Goal: Transaction & Acquisition: Purchase product/service

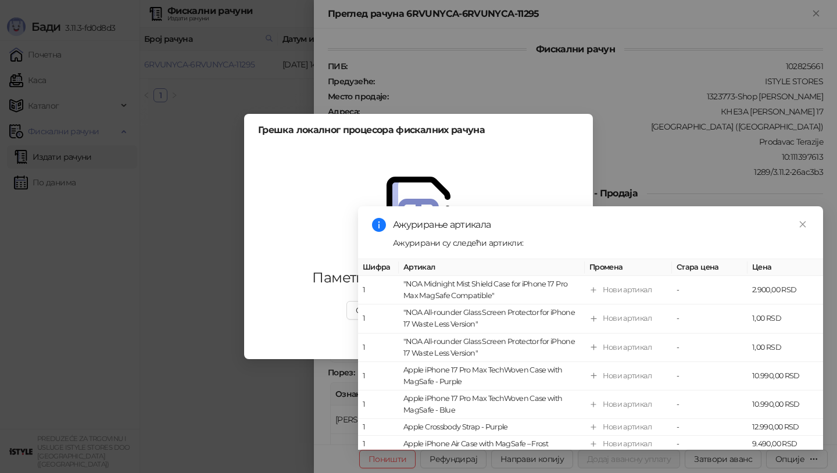
click at [802, 221] on icon "close" at bounding box center [802, 224] width 8 height 8
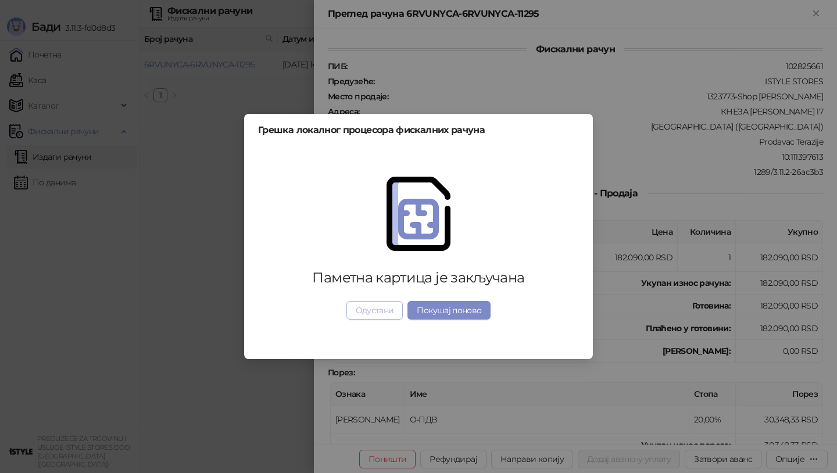
click at [388, 304] on button "Одустани" at bounding box center [374, 310] width 57 height 19
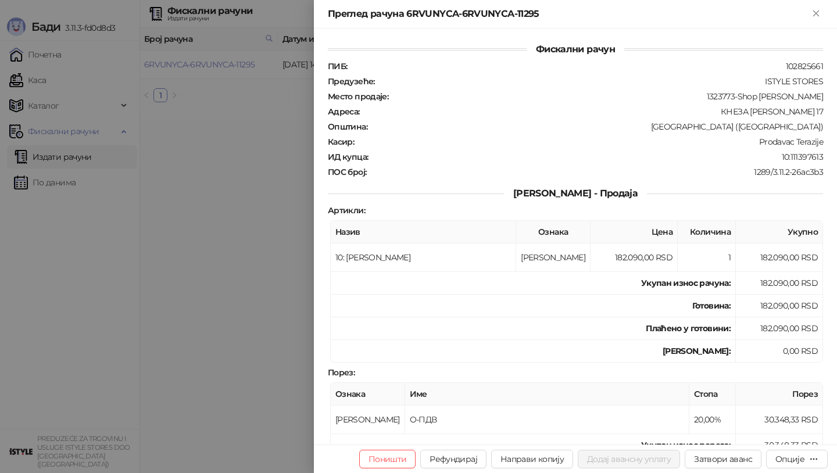
click at [33, 76] on div at bounding box center [418, 236] width 837 height 473
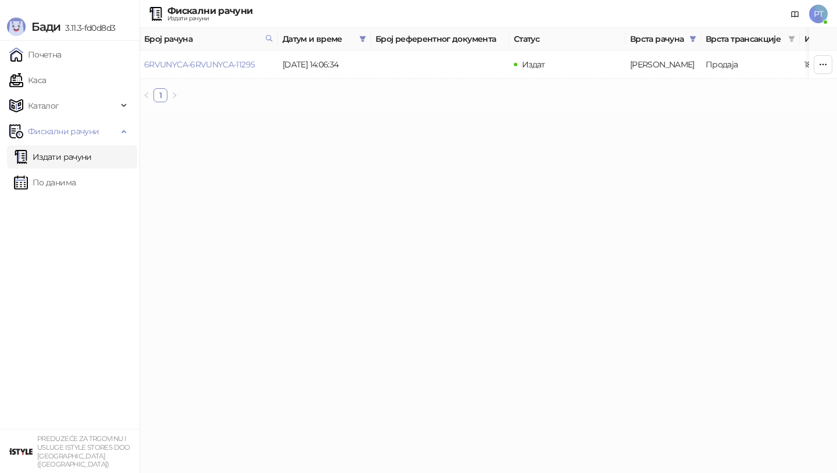
click at [61, 159] on link "Издати рачуни" at bounding box center [53, 156] width 78 height 23
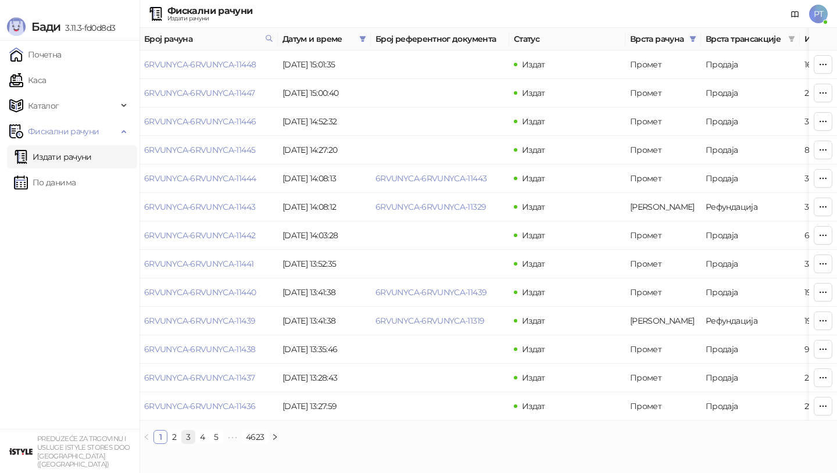
click at [190, 437] on link "3" at bounding box center [188, 437] width 13 height 13
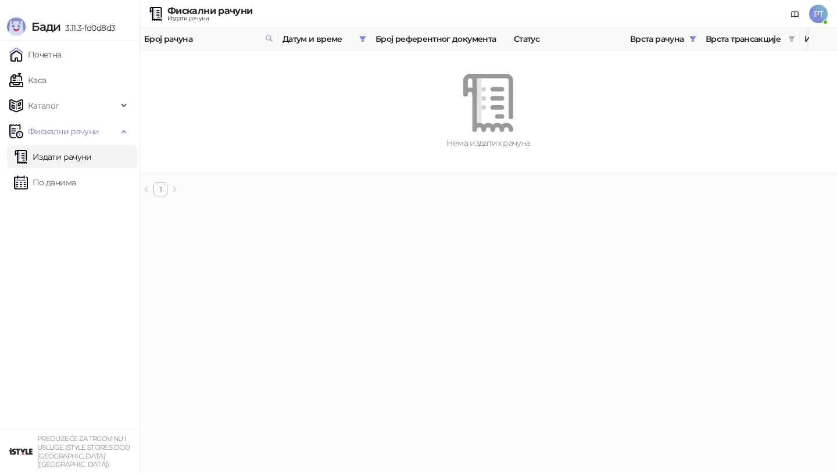
click at [163, 190] on link "1" at bounding box center [160, 189] width 13 height 13
click at [364, 39] on icon "filter" at bounding box center [362, 38] width 7 height 7
click at [350, 94] on button "У реду" at bounding box center [346, 90] width 36 height 14
click at [364, 37] on icon "filter" at bounding box center [363, 39] width 6 height 6
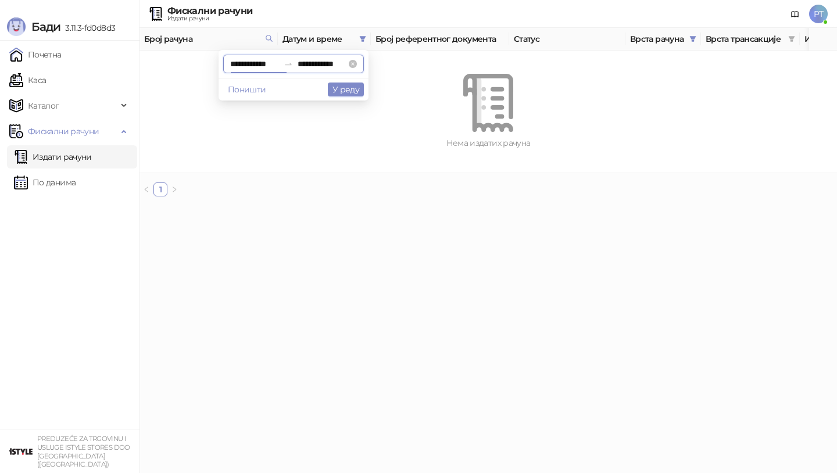
click at [261, 66] on input "**********" at bounding box center [254, 64] width 49 height 13
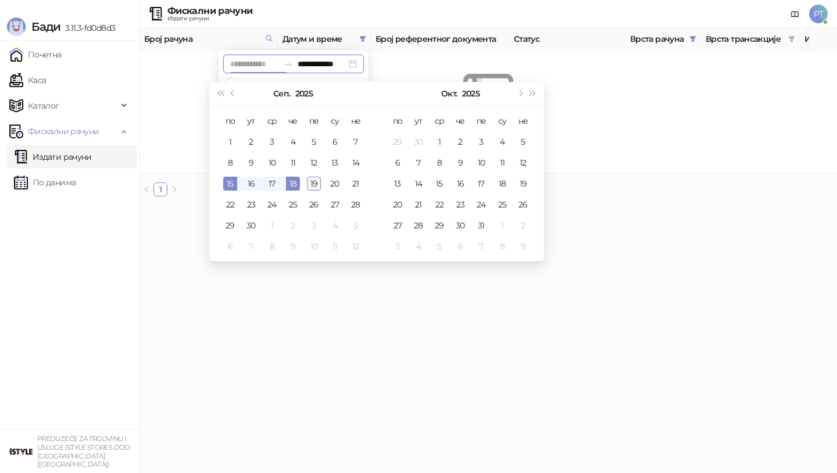
type input "**********"
click at [320, 181] on div "19" at bounding box center [314, 184] width 14 height 14
type input "**********"
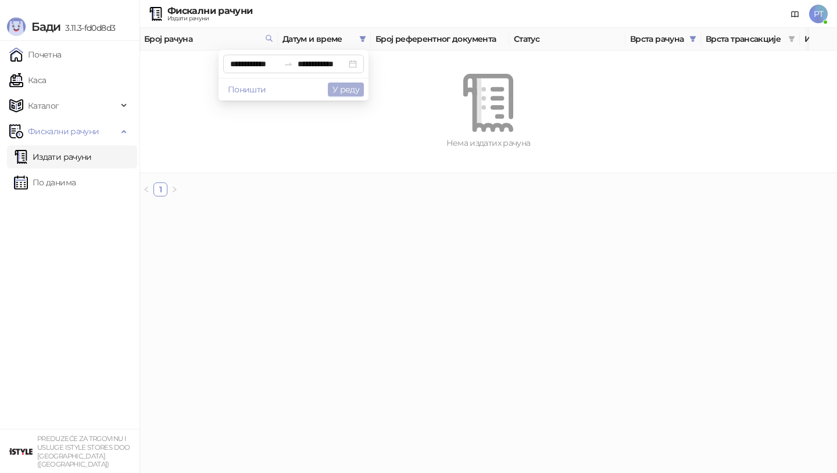
click at [356, 87] on button "У реду" at bounding box center [346, 90] width 36 height 14
click at [44, 78] on link "Каса" at bounding box center [27, 80] width 37 height 23
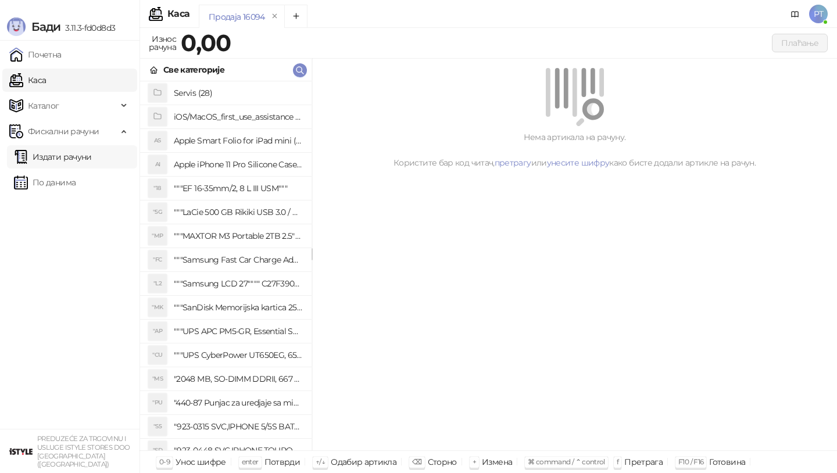
click at [62, 154] on link "Издати рачуни" at bounding box center [53, 156] width 78 height 23
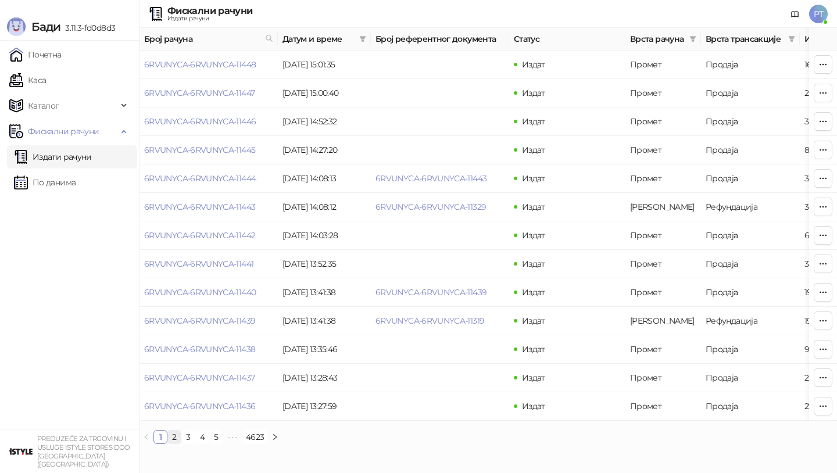
click at [175, 436] on link "2" at bounding box center [174, 437] width 13 height 13
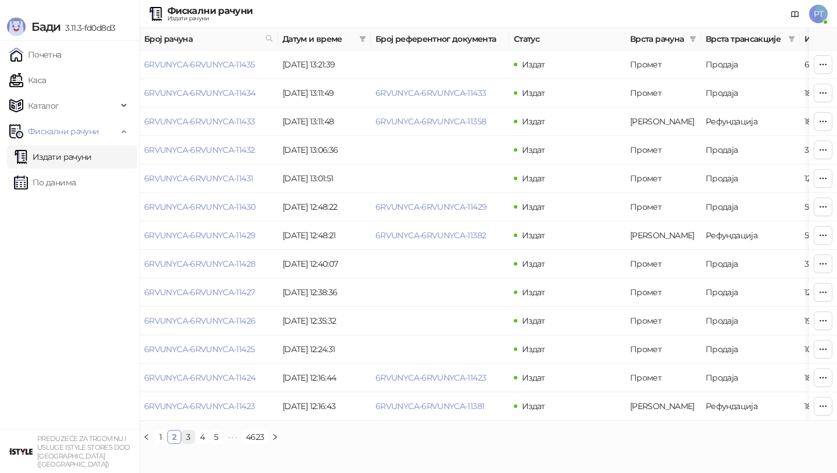
click at [189, 437] on link "3" at bounding box center [188, 437] width 13 height 13
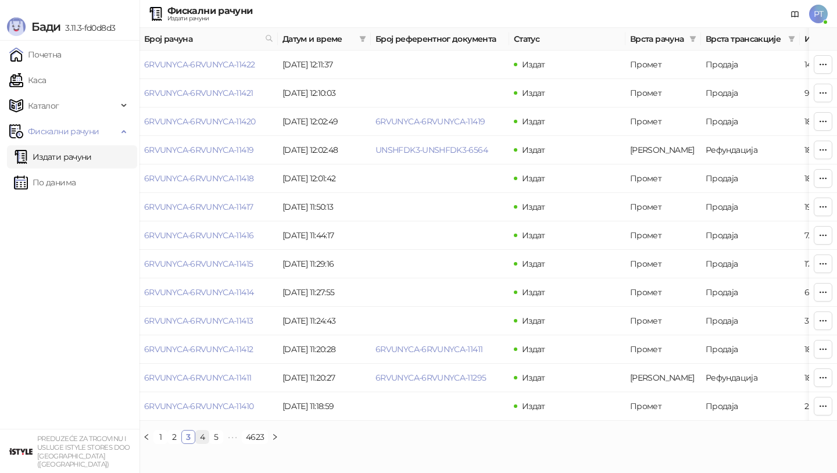
click at [204, 436] on link "4" at bounding box center [202, 437] width 13 height 13
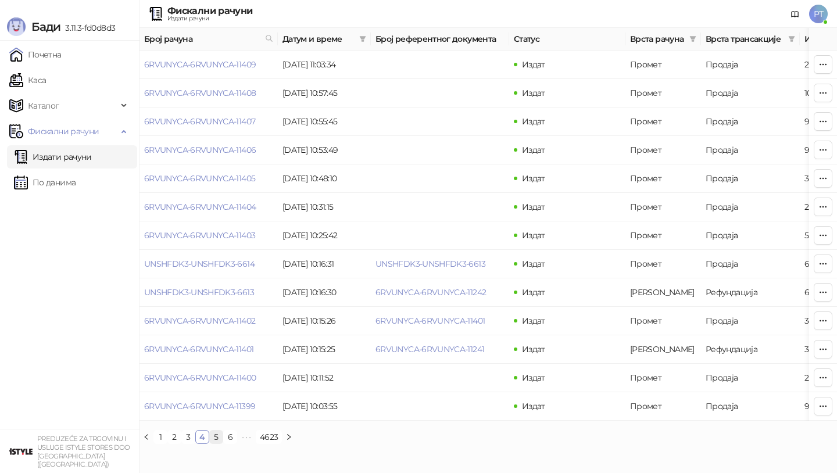
click at [216, 436] on link "5" at bounding box center [216, 437] width 13 height 13
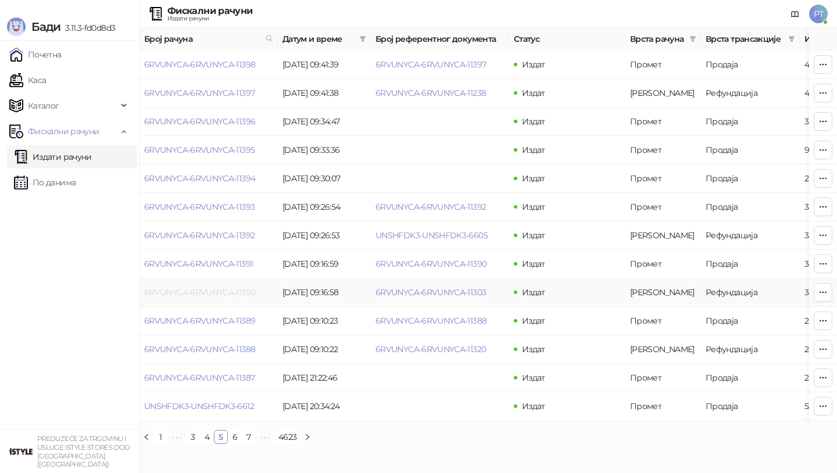
click at [231, 289] on link "6RVUNYCA-6RVUNYCA-11390" at bounding box center [199, 292] width 111 height 10
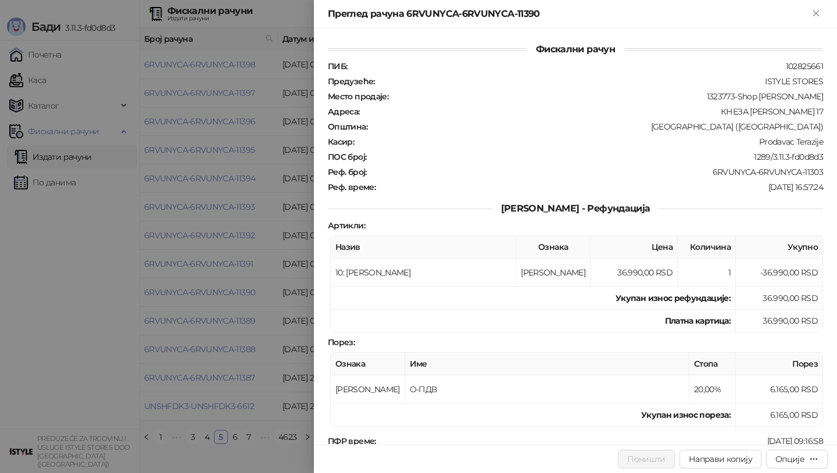
scroll to position [207, 0]
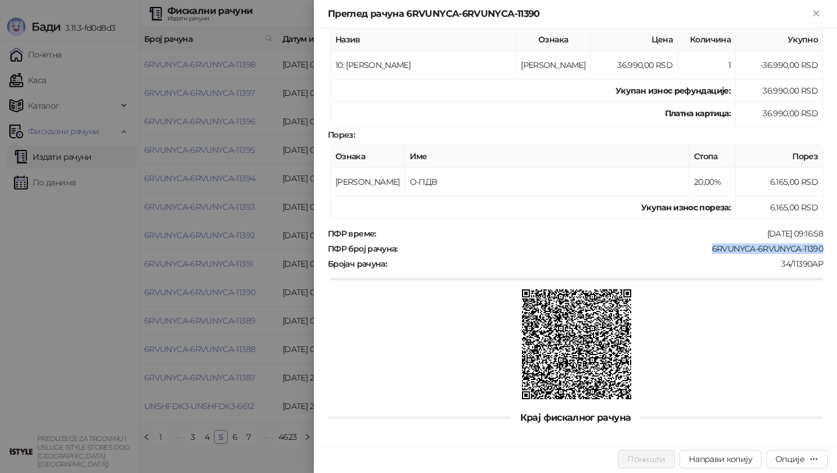
drag, startPoint x: 712, startPoint y: 240, endPoint x: 829, endPoint y: 241, distance: 116.2
click at [829, 241] on div "Фискални рачун ПИБ : 102825661 Предузеће : ISTYLE STORES Место продаје : 132377…" at bounding box center [575, 236] width 523 height 416
copy div "6RVUNYCA-6RVUNYCA-11390"
click at [815, 11] on icon "Close" at bounding box center [816, 13] width 10 height 10
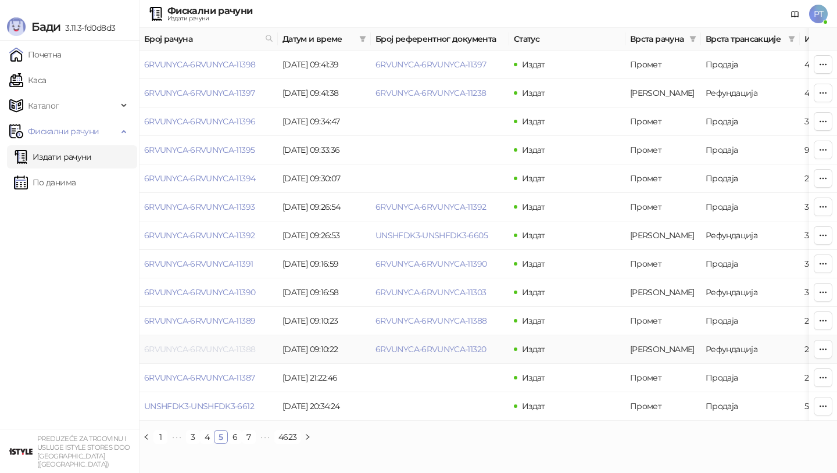
click at [244, 348] on link "6RVUNYCA-6RVUNYCA-11388" at bounding box center [199, 349] width 111 height 10
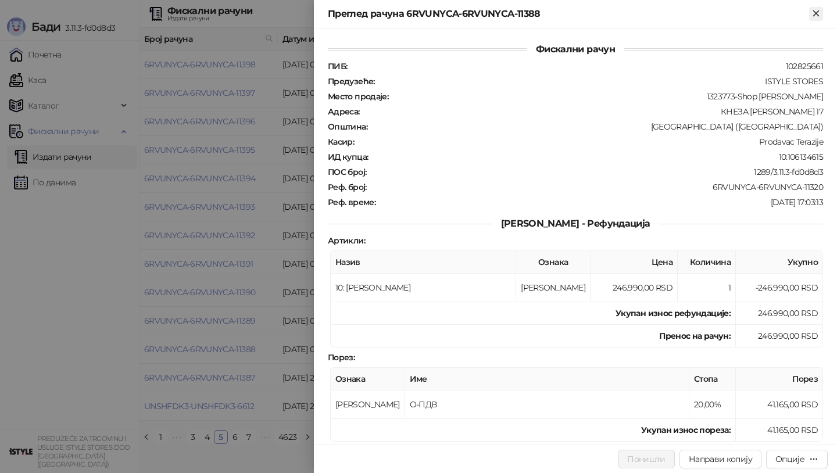
click at [815, 13] on icon "Close" at bounding box center [815, 12] width 5 height 5
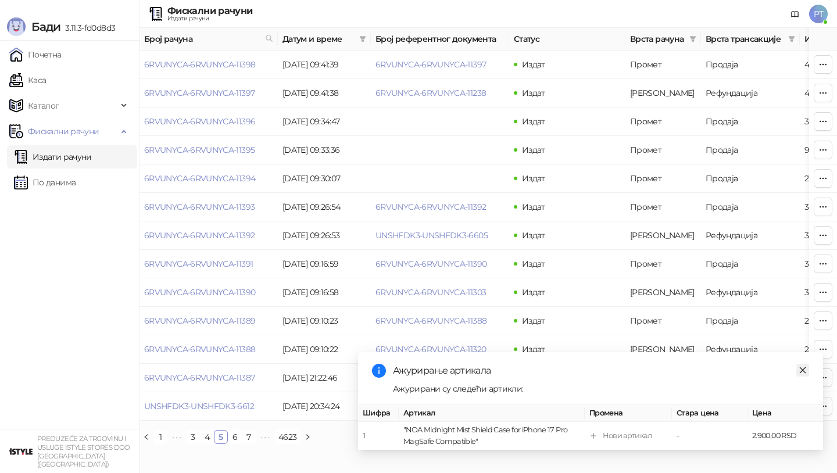
click at [801, 368] on icon "close" at bounding box center [802, 370] width 8 height 8
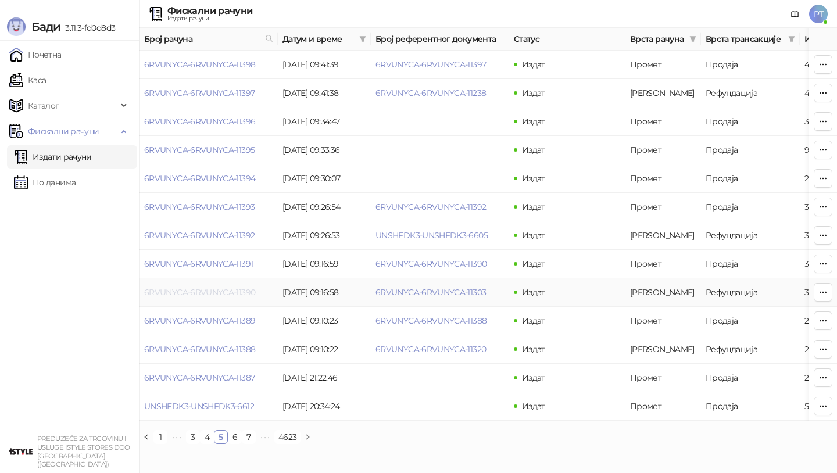
click at [220, 291] on link "6RVUNYCA-6RVUNYCA-11390" at bounding box center [199, 292] width 111 height 10
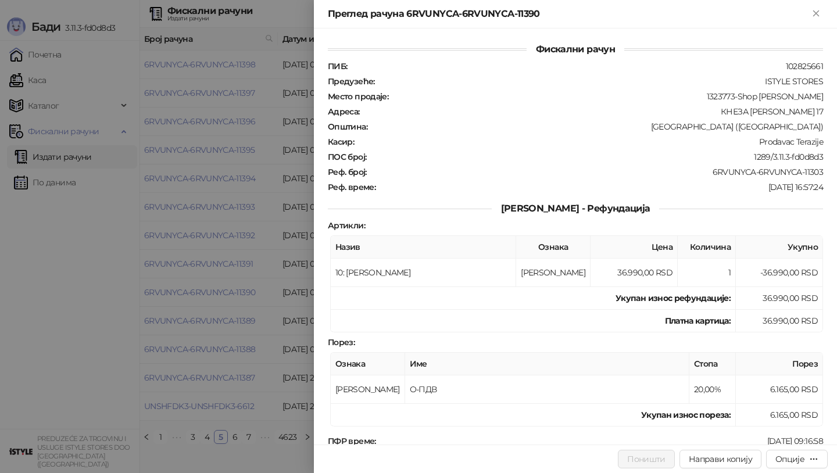
scroll to position [207, 0]
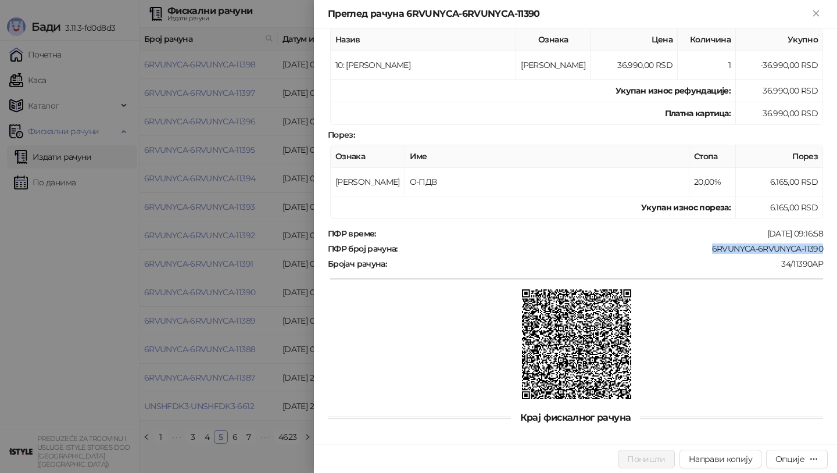
drag, startPoint x: 713, startPoint y: 239, endPoint x: 830, endPoint y: 240, distance: 116.8
click at [830, 240] on div "Фискални рачун ПИБ : 102825661 Предузеће : ISTYLE STORES Место продаје : 132377…" at bounding box center [575, 236] width 523 height 416
copy div "6RVUNYCA-6RVUNYCA-11390"
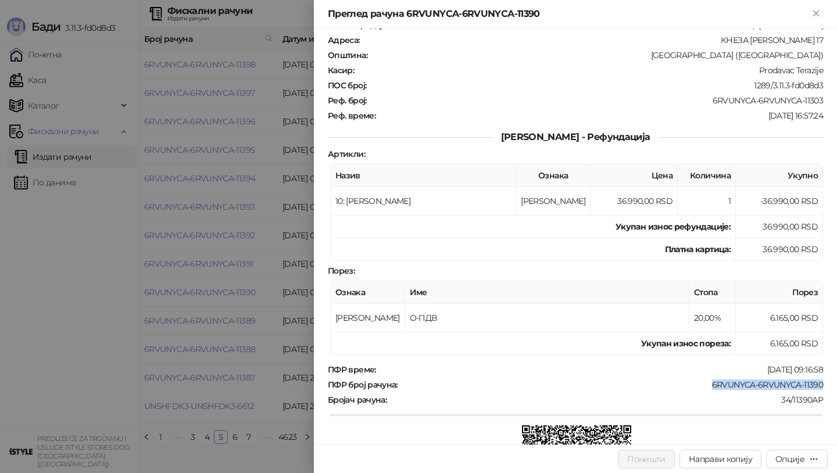
scroll to position [0, 0]
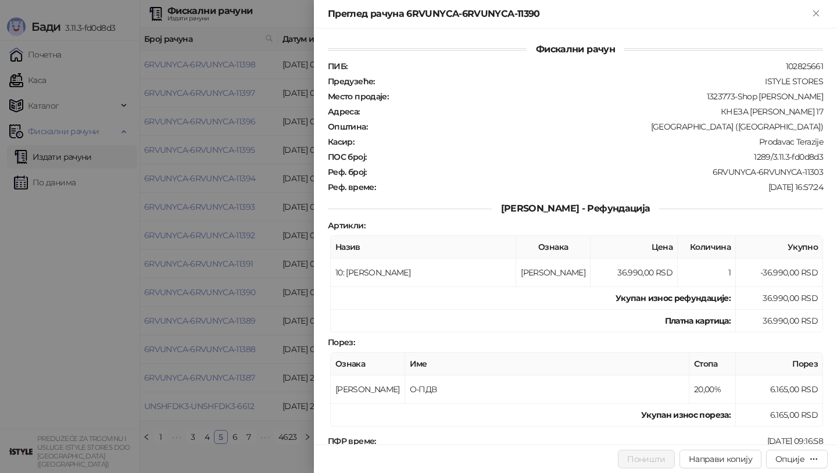
click at [289, 69] on div at bounding box center [418, 236] width 837 height 473
click at [37, 83] on div at bounding box center [418, 236] width 837 height 473
click at [59, 81] on div at bounding box center [418, 236] width 837 height 473
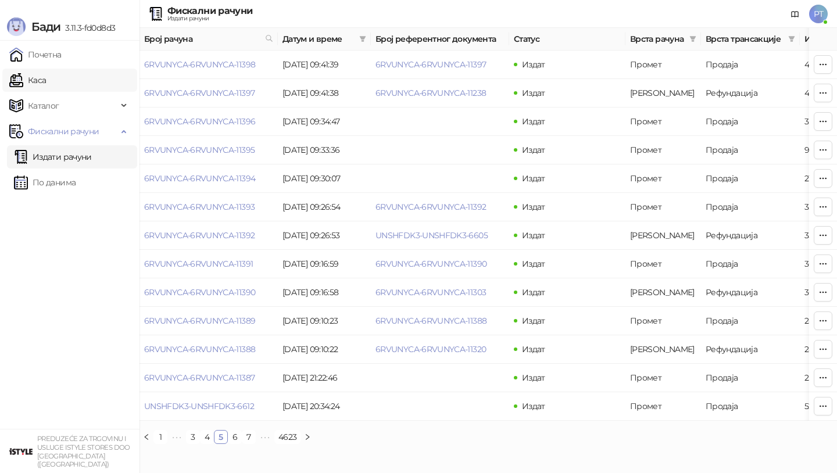
click at [39, 82] on link "Каса" at bounding box center [27, 80] width 37 height 23
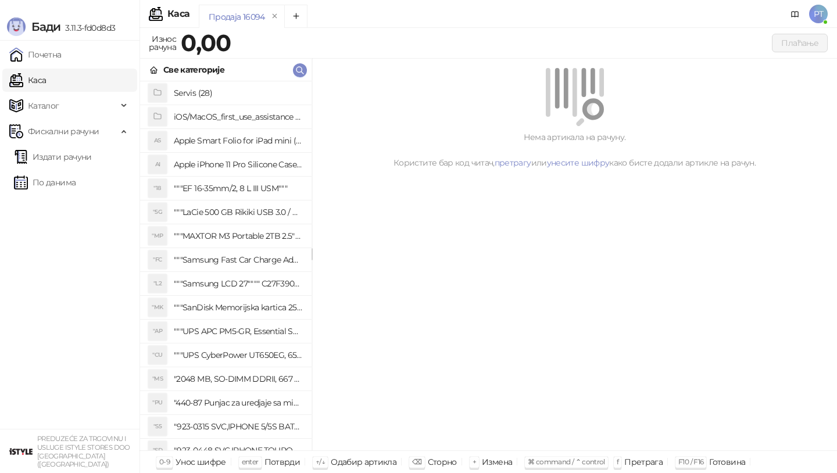
click at [288, 73] on div "Све категорије" at bounding box center [225, 70] width 171 height 23
click at [299, 73] on icon "button" at bounding box center [299, 70] width 9 height 9
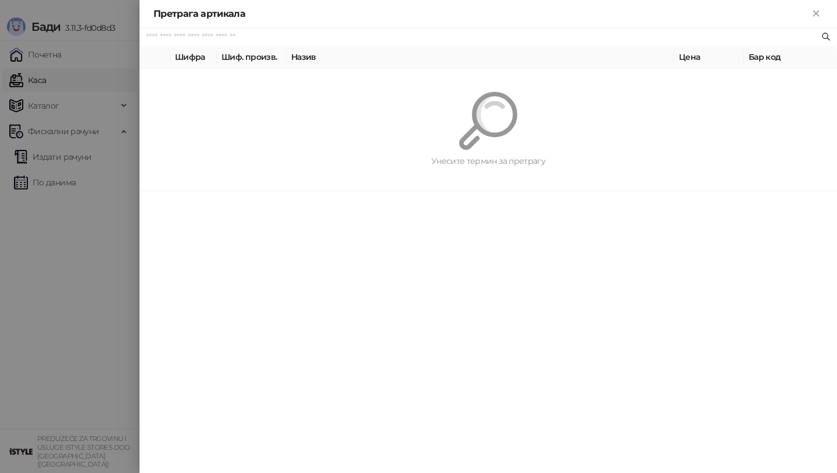
paste input "**********"
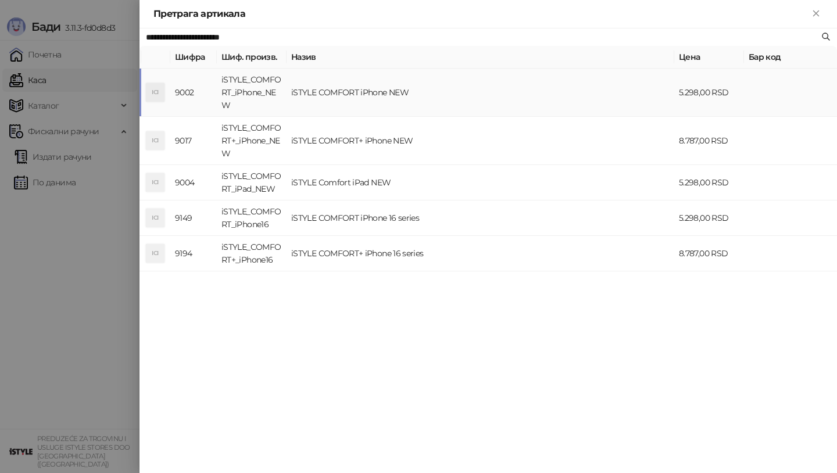
type input "**********"
click at [273, 89] on td "iSTYLE_COMFORT_iPhone_NEW" at bounding box center [252, 93] width 70 height 48
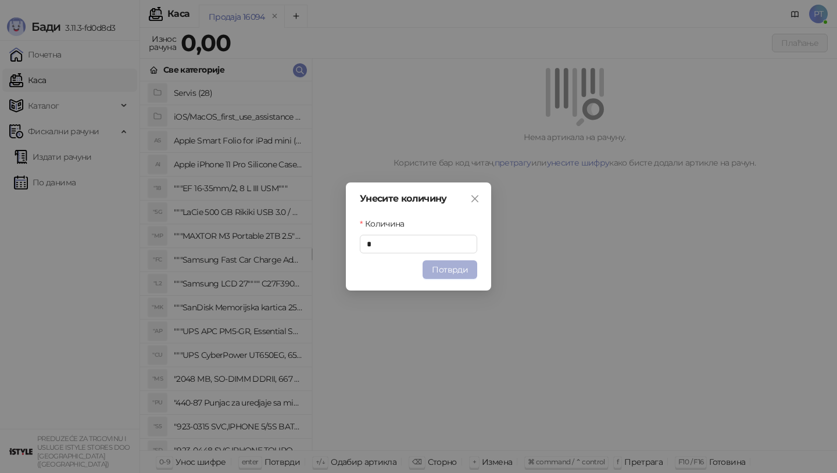
click at [442, 267] on button "Потврди" at bounding box center [449, 269] width 55 height 19
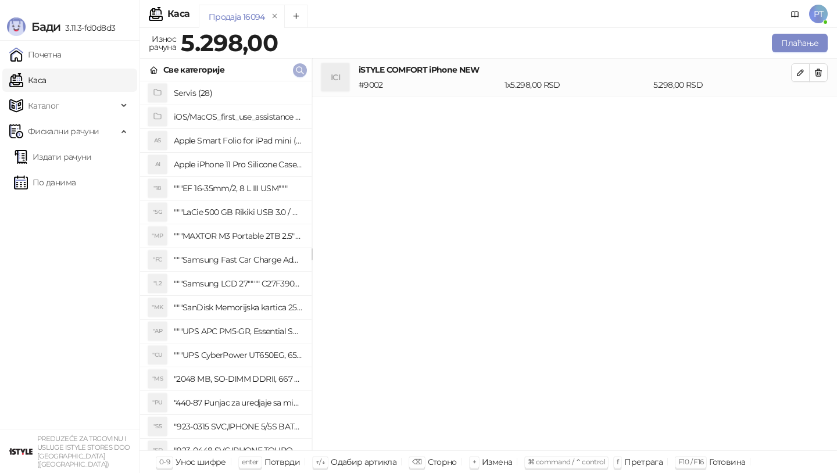
click at [302, 72] on icon "button" at bounding box center [299, 70] width 9 height 9
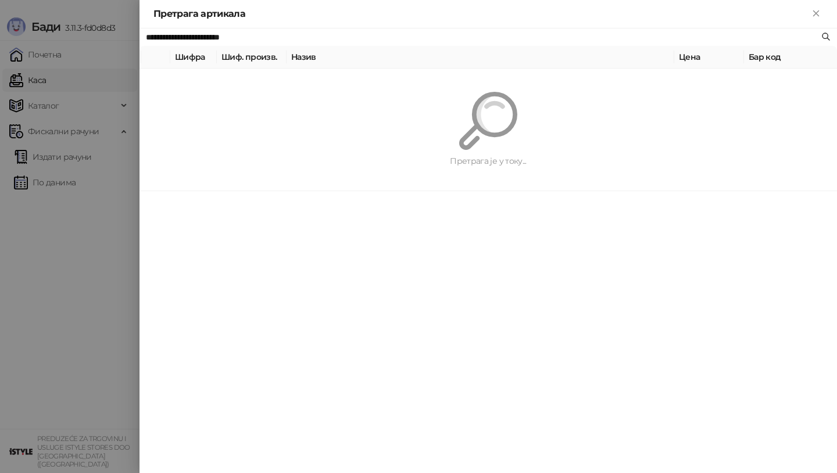
paste input "text"
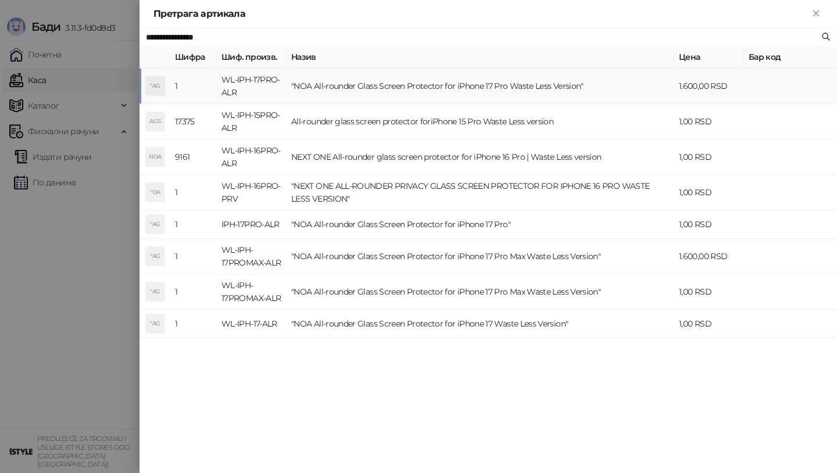
type input "**********"
click at [295, 81] on td ""NOA All-rounder Glass Screen Protector for iPhone 17 Pro Waste Less Version"" at bounding box center [480, 86] width 388 height 35
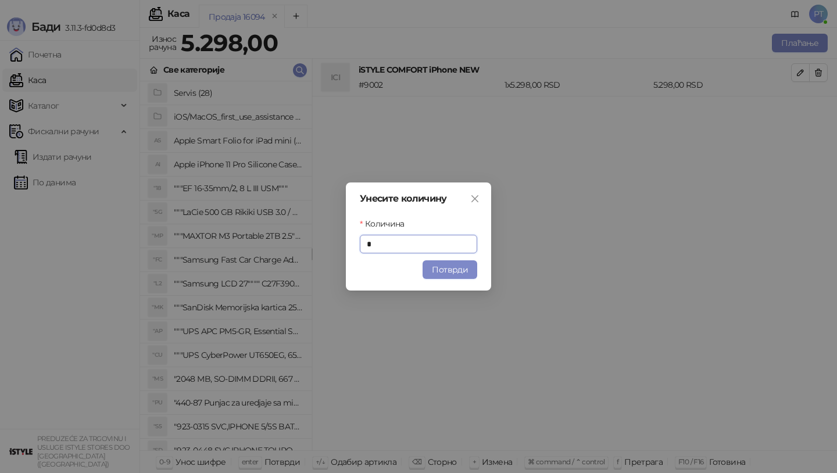
click at [466, 273] on button "Потврди" at bounding box center [449, 269] width 55 height 19
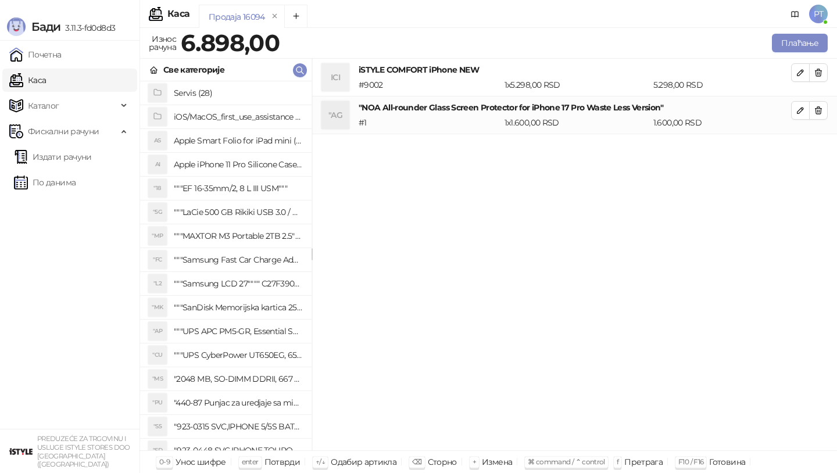
click at [783, 110] on h4 ""NOA All-rounder Glass Screen Protector for iPhone 17 Pro Waste Less Version"" at bounding box center [574, 107] width 432 height 13
click at [791, 110] on button "button" at bounding box center [800, 110] width 19 height 19
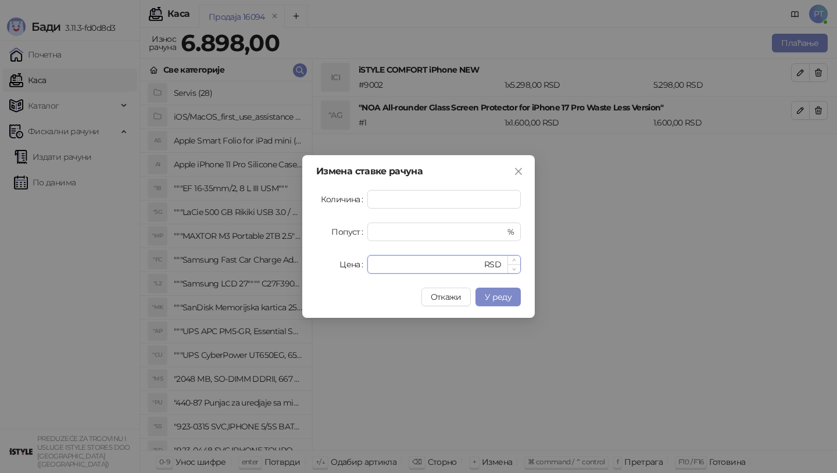
click at [380, 264] on input "****" at bounding box center [427, 264] width 107 height 17
type input "*"
click at [510, 307] on div "Измена ставке рачуна Количина * Попуст * % Цена * RSD Откажи У реду" at bounding box center [418, 236] width 232 height 163
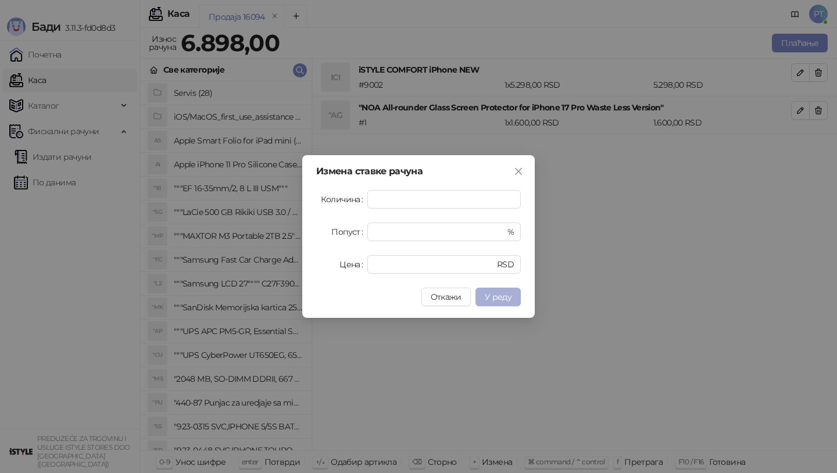
click at [510, 300] on span "У реду" at bounding box center [498, 297] width 27 height 10
